Goal: Book appointment/travel/reservation

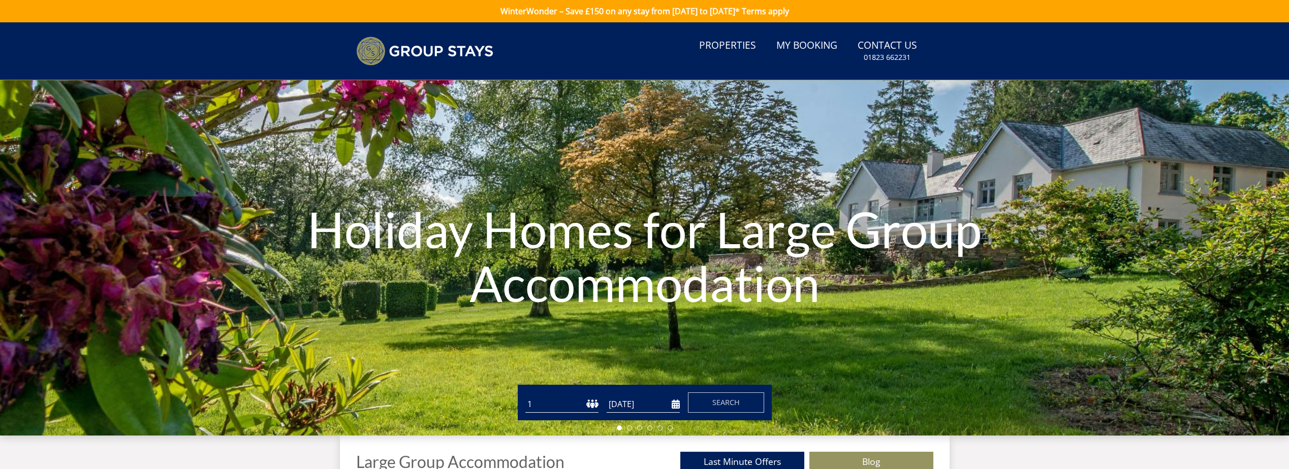
click at [574, 400] on select "1 2 3 4 5 6 7 8 9 10 11 12 13 14 15 16 17 18 19 20 21 22 23 24 25 26 27 28 29 3…" at bounding box center [561, 404] width 73 height 17
select select "14"
click at [525, 396] on select "1 2 3 4 5 6 7 8 9 10 11 12 13 14 15 16 17 18 19 20 21 22 23 24 25 26 27 28 29 3…" at bounding box center [561, 404] width 73 height 17
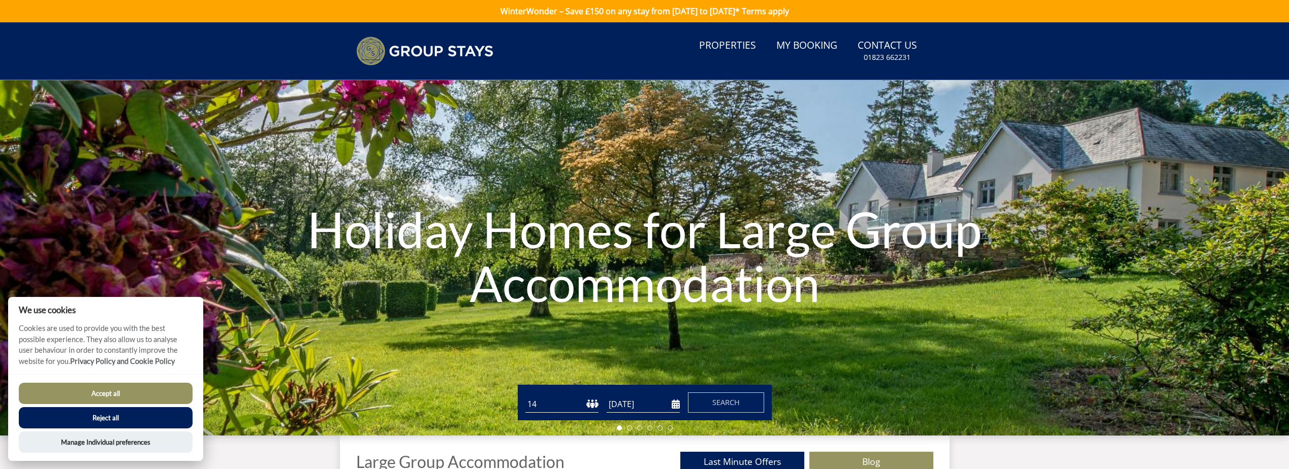
click at [678, 400] on input "[DATE]" at bounding box center [643, 404] width 73 height 17
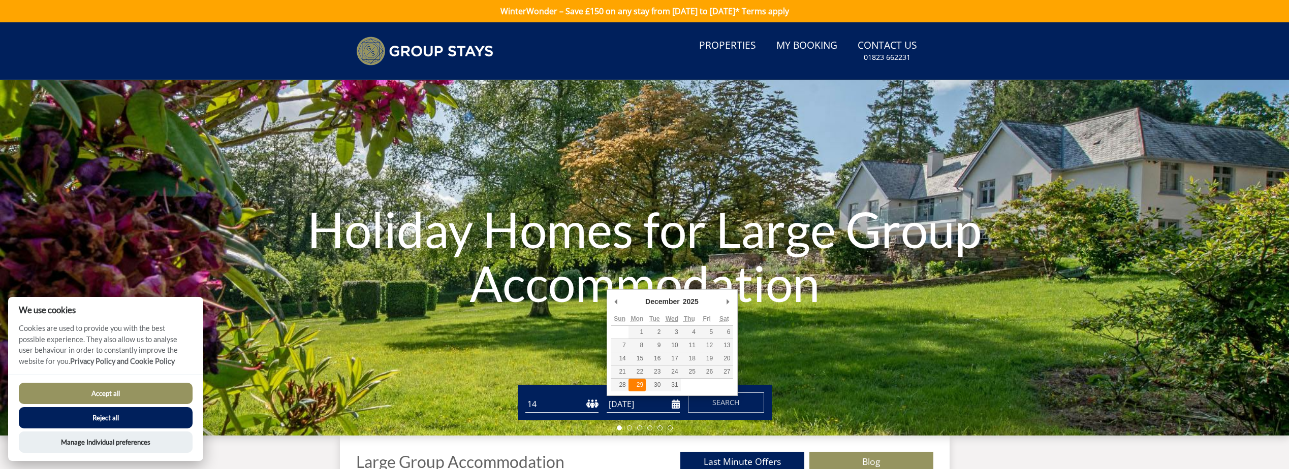
type input "[DATE]"
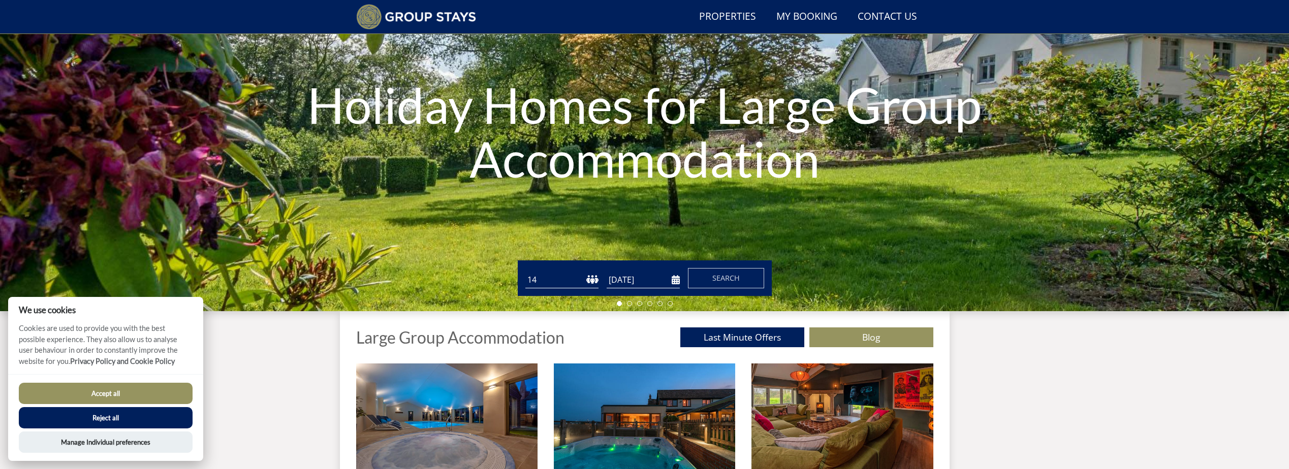
scroll to position [129, 0]
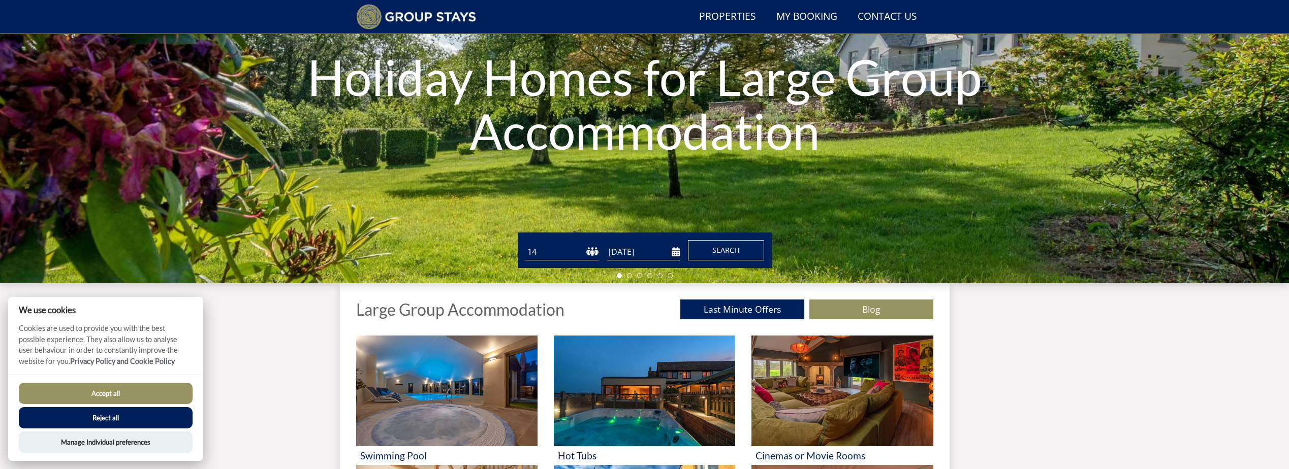
click at [720, 250] on span "Search" at bounding box center [725, 250] width 27 height 10
click at [133, 389] on button "Accept all" at bounding box center [106, 393] width 174 height 21
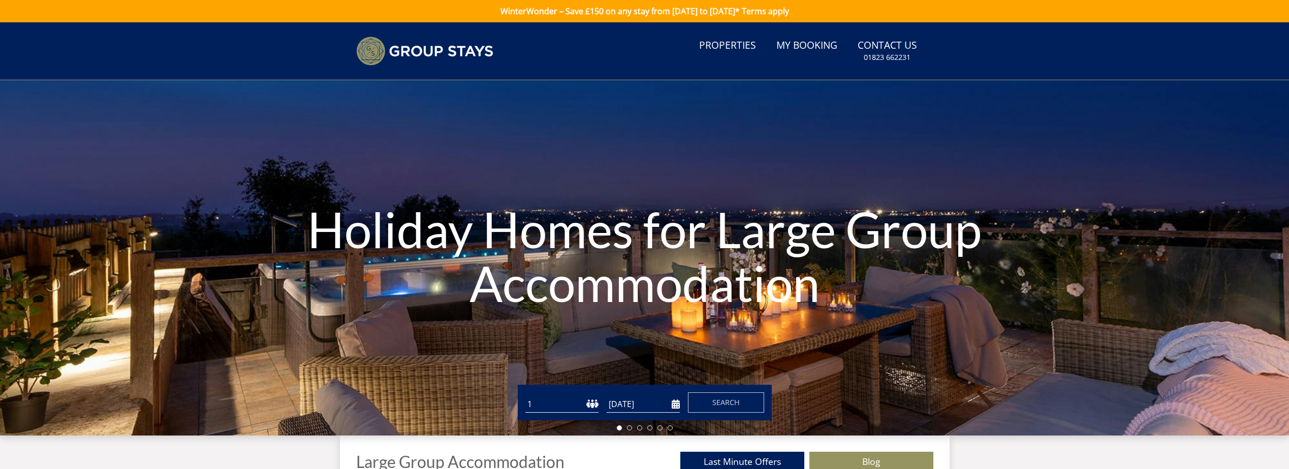
scroll to position [281, 0]
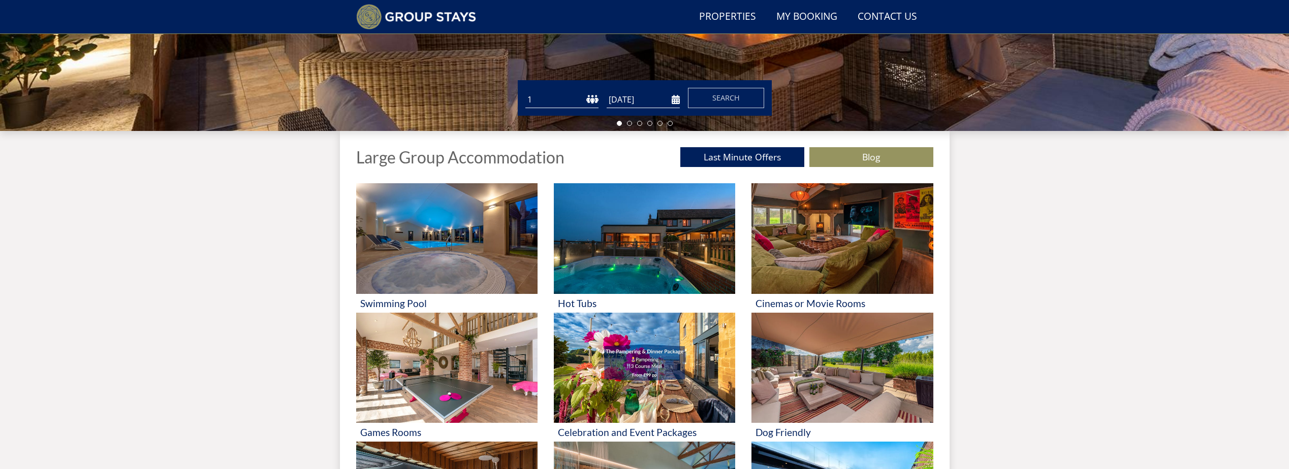
click at [586, 93] on select "1 2 3 4 5 6 7 8 9 10 11 12 13 14 15 16 17 18 19 20 21 22 23 24 25 26 27 28 29 3…" at bounding box center [561, 99] width 73 height 17
select select "14"
click at [525, 91] on select "1 2 3 4 5 6 7 8 9 10 11 12 13 14 15 16 17 18 19 20 21 22 23 24 25 26 27 28 29 3…" at bounding box center [561, 99] width 73 height 17
click at [664, 97] on input "[DATE]" at bounding box center [643, 99] width 73 height 17
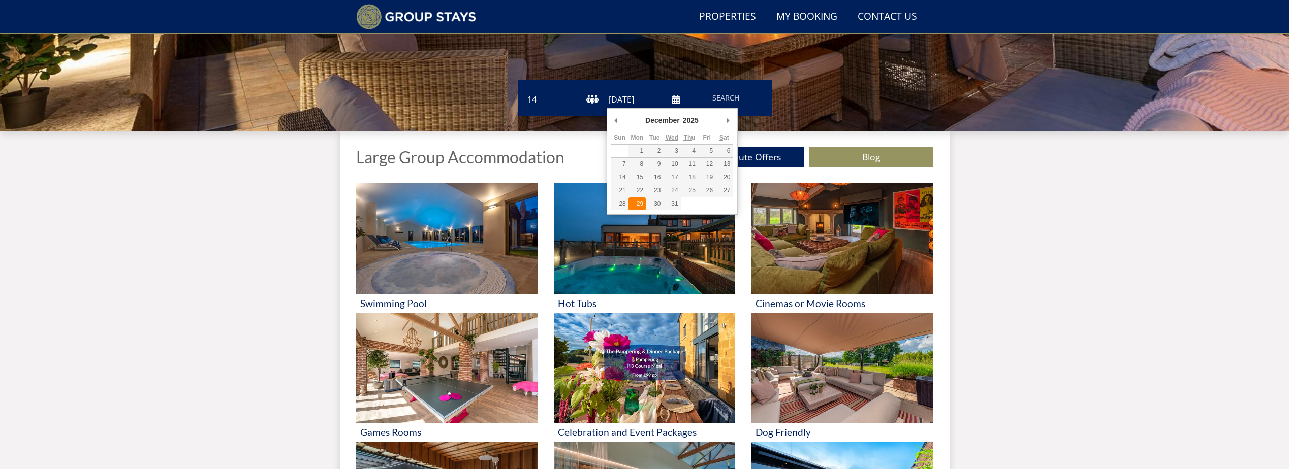
type input "[DATE]"
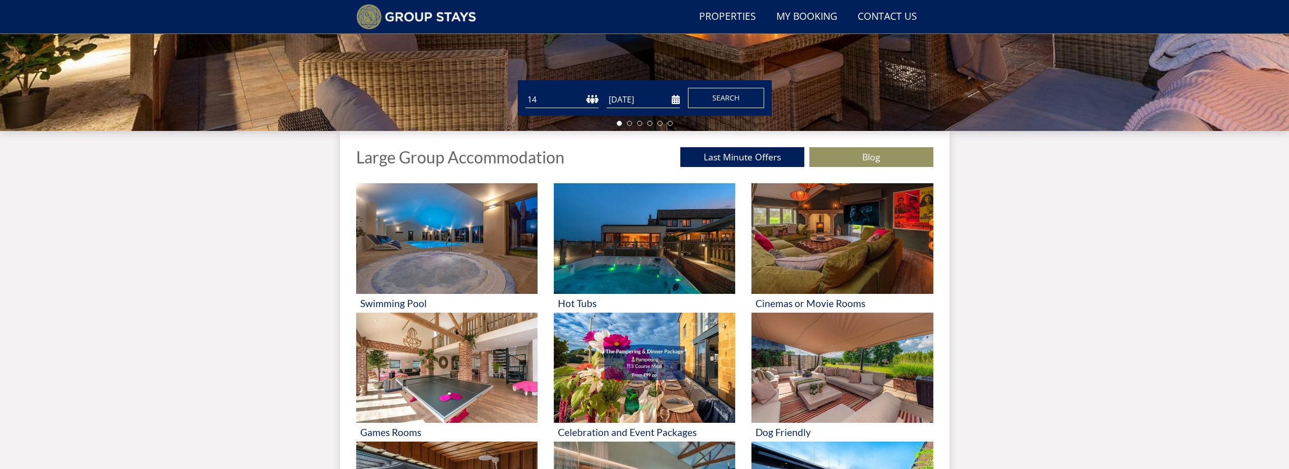
click at [721, 100] on span "Search" at bounding box center [725, 98] width 27 height 10
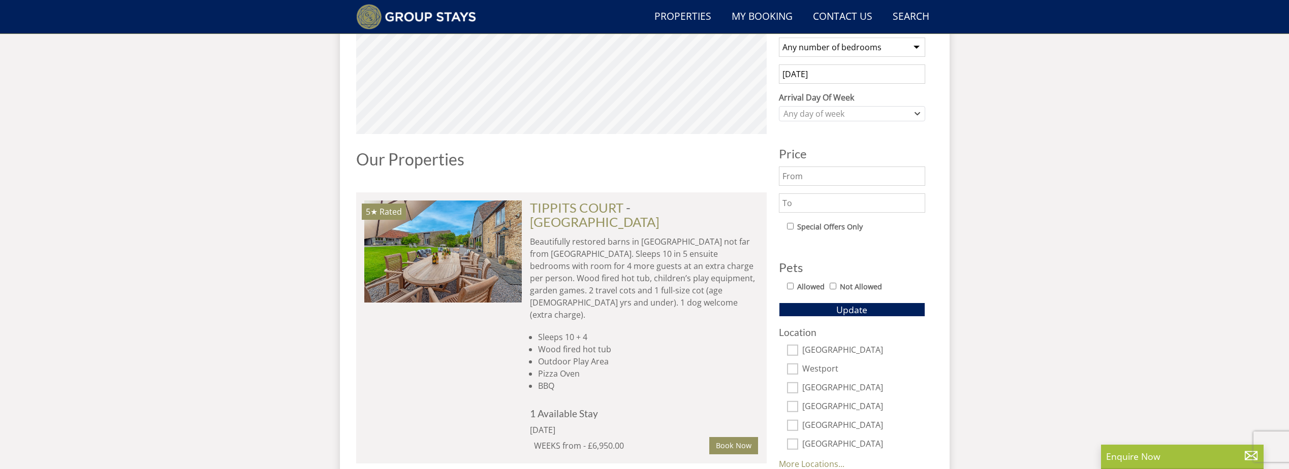
scroll to position [297, 0]
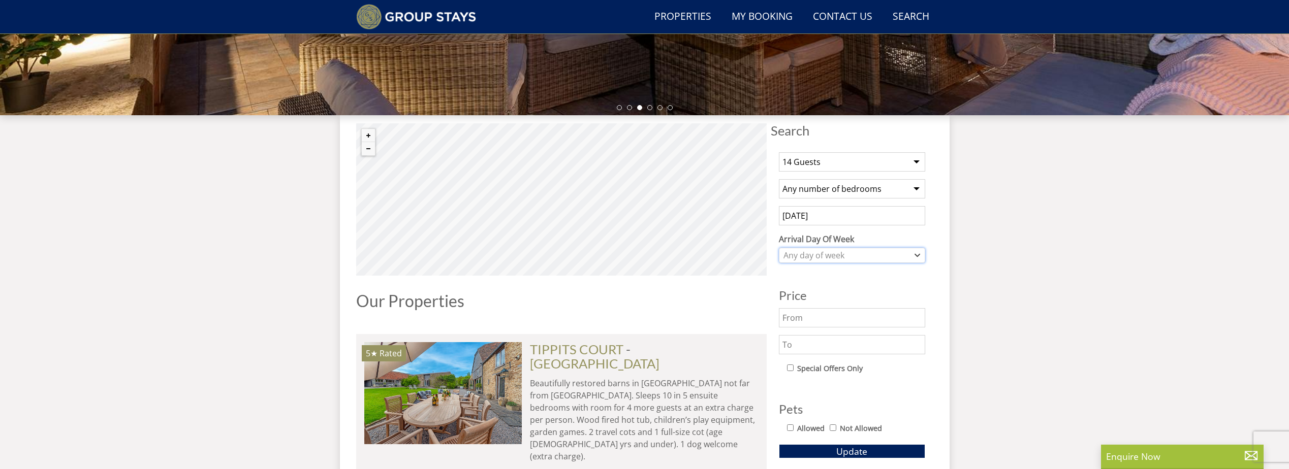
click at [900, 257] on div "Any day of week" at bounding box center [847, 255] width 132 height 11
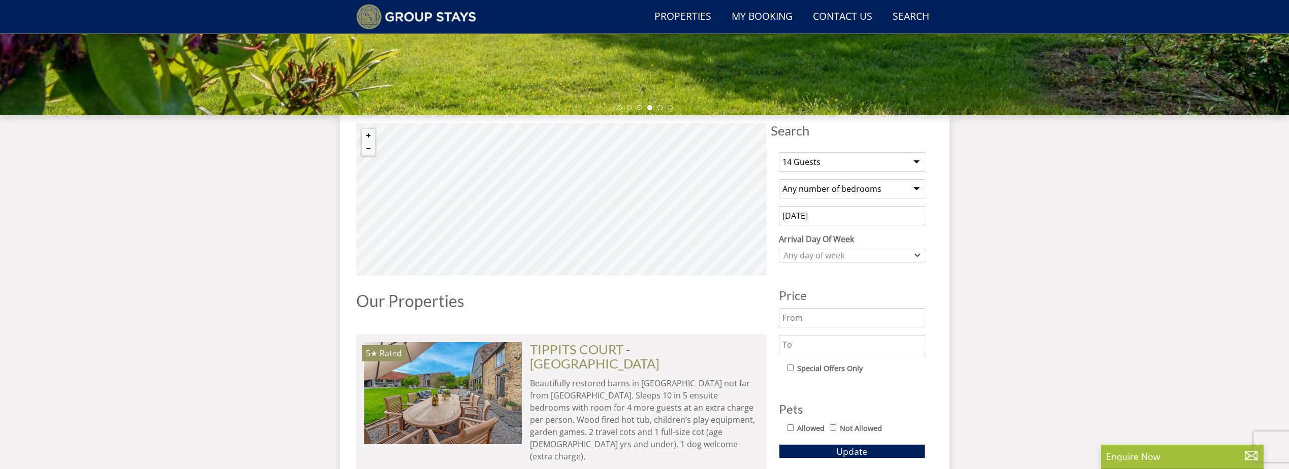
scroll to position [500, 0]
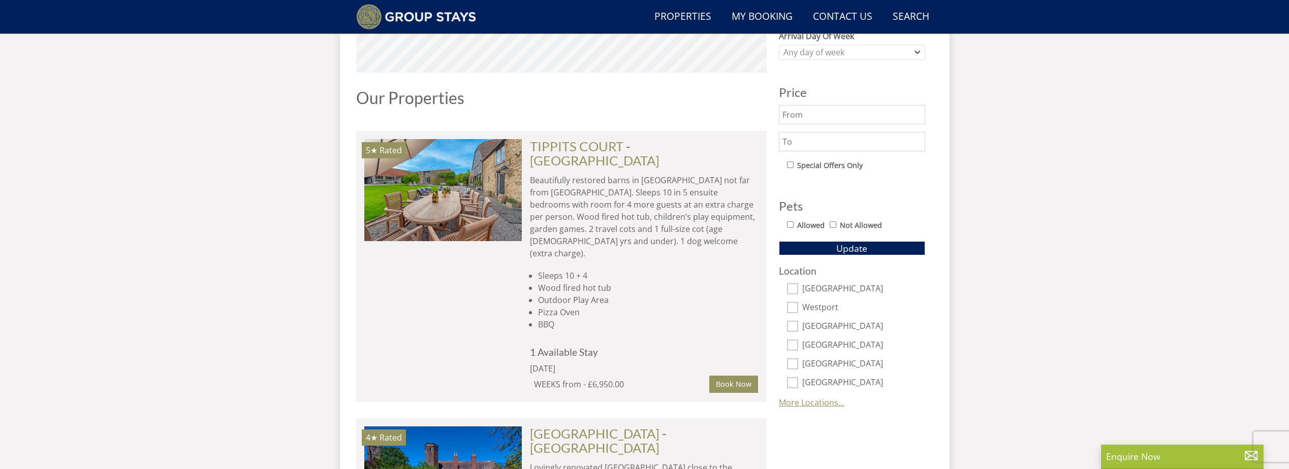
click at [795, 402] on link "More Locations..." at bounding box center [812, 402] width 66 height 11
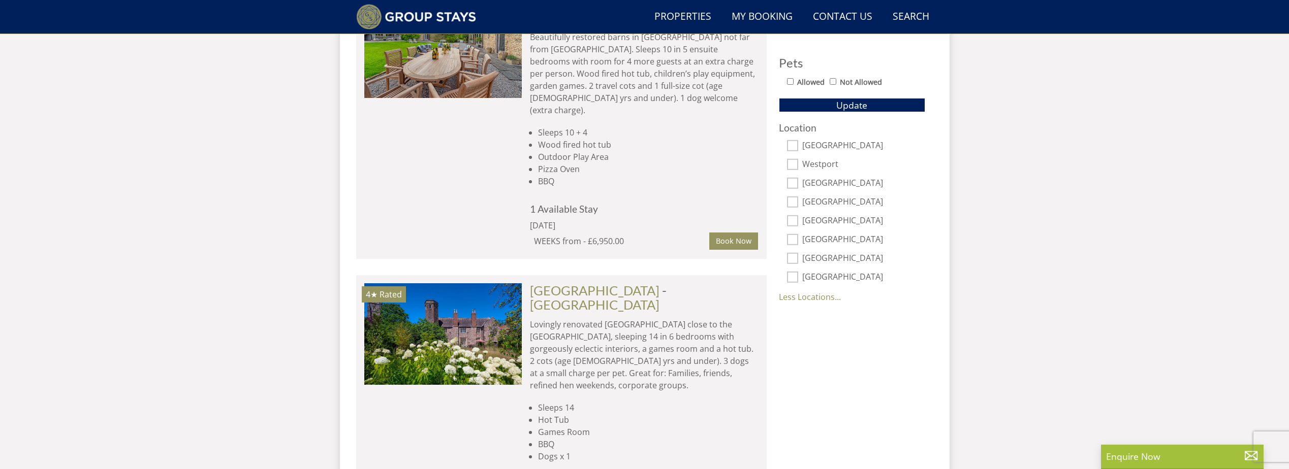
scroll to position [652, 0]
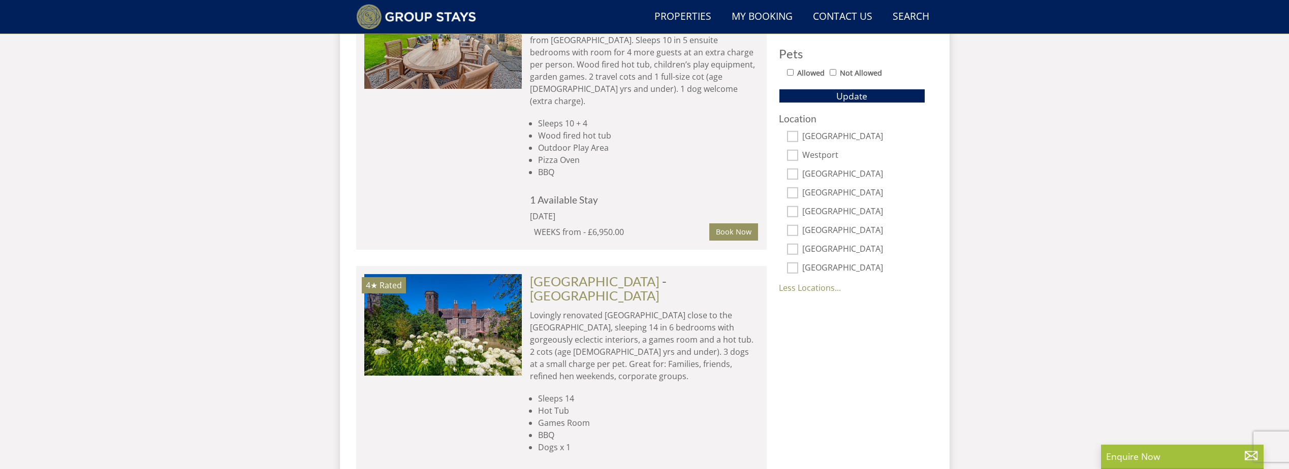
click at [792, 135] on input "[GEOGRAPHIC_DATA]" at bounding box center [792, 136] width 11 height 11
checkbox input "true"
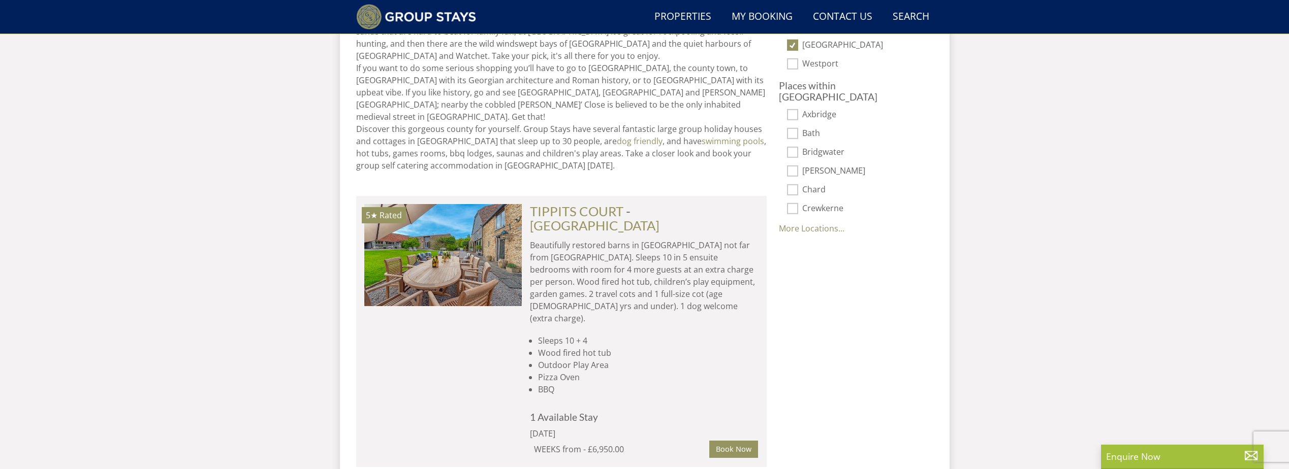
scroll to position [602, 0]
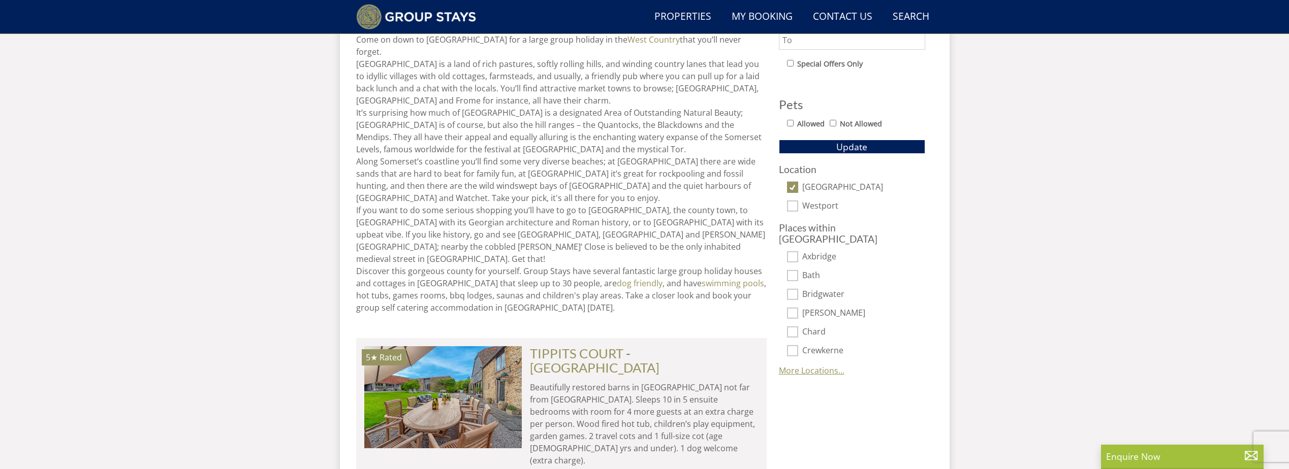
click at [803, 365] on link "More Locations..." at bounding box center [812, 370] width 66 height 11
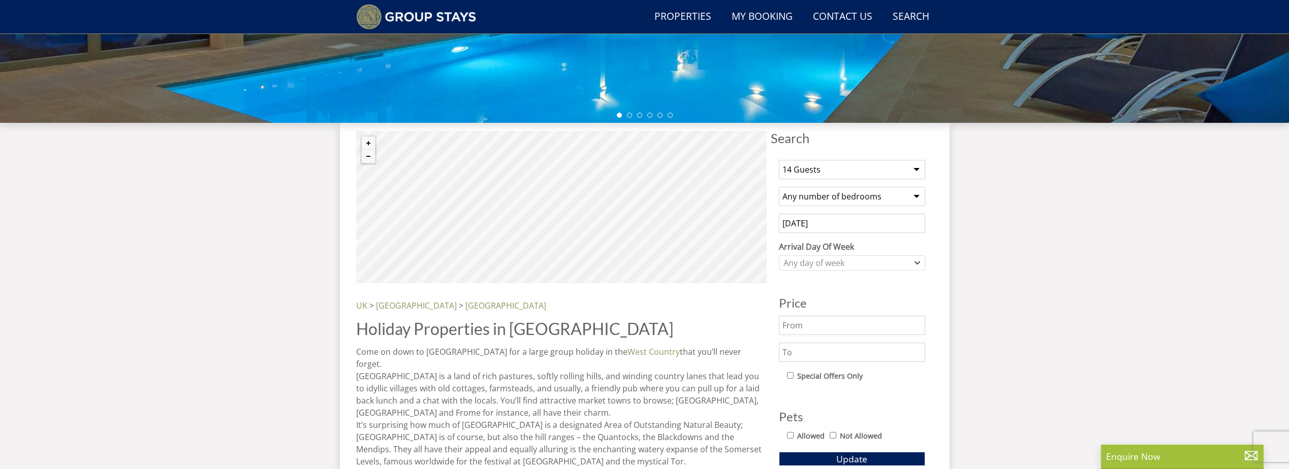
scroll to position [297, 0]
